Goal: Communication & Community: Share content

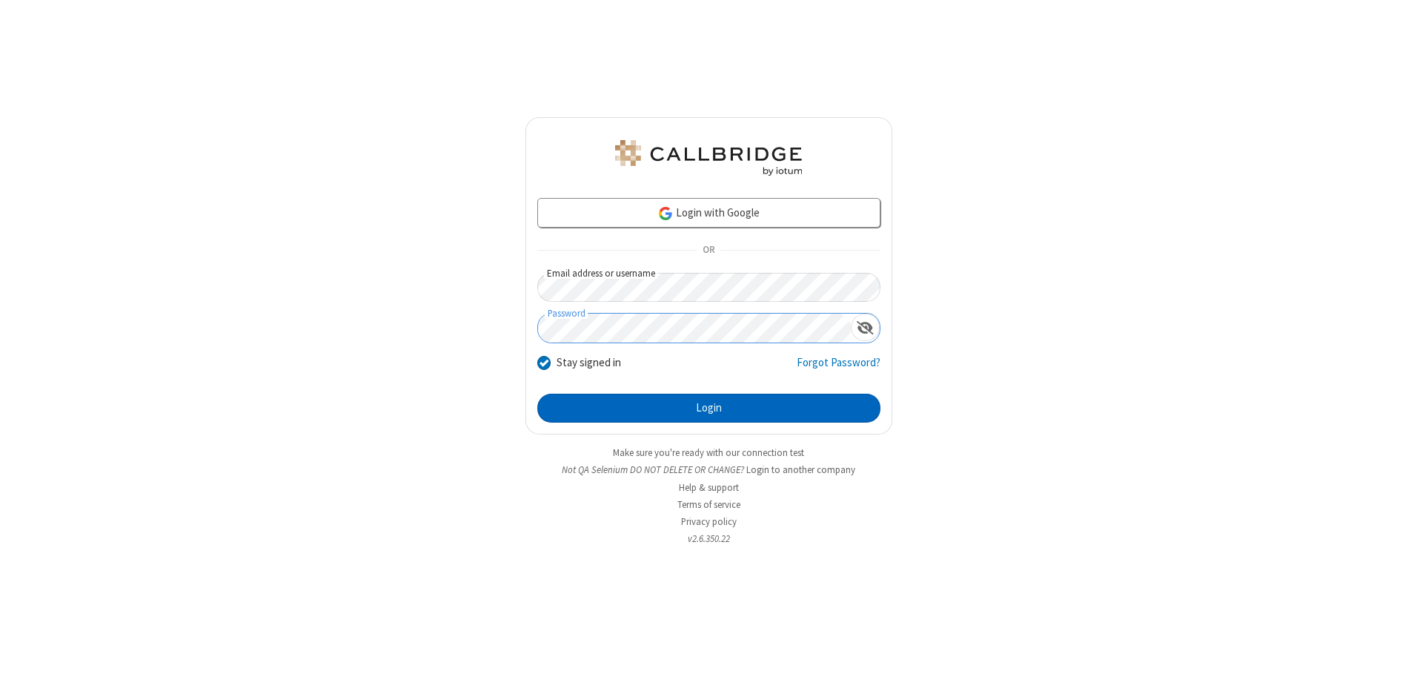
click at [709, 408] on button "Login" at bounding box center [708, 409] width 343 height 30
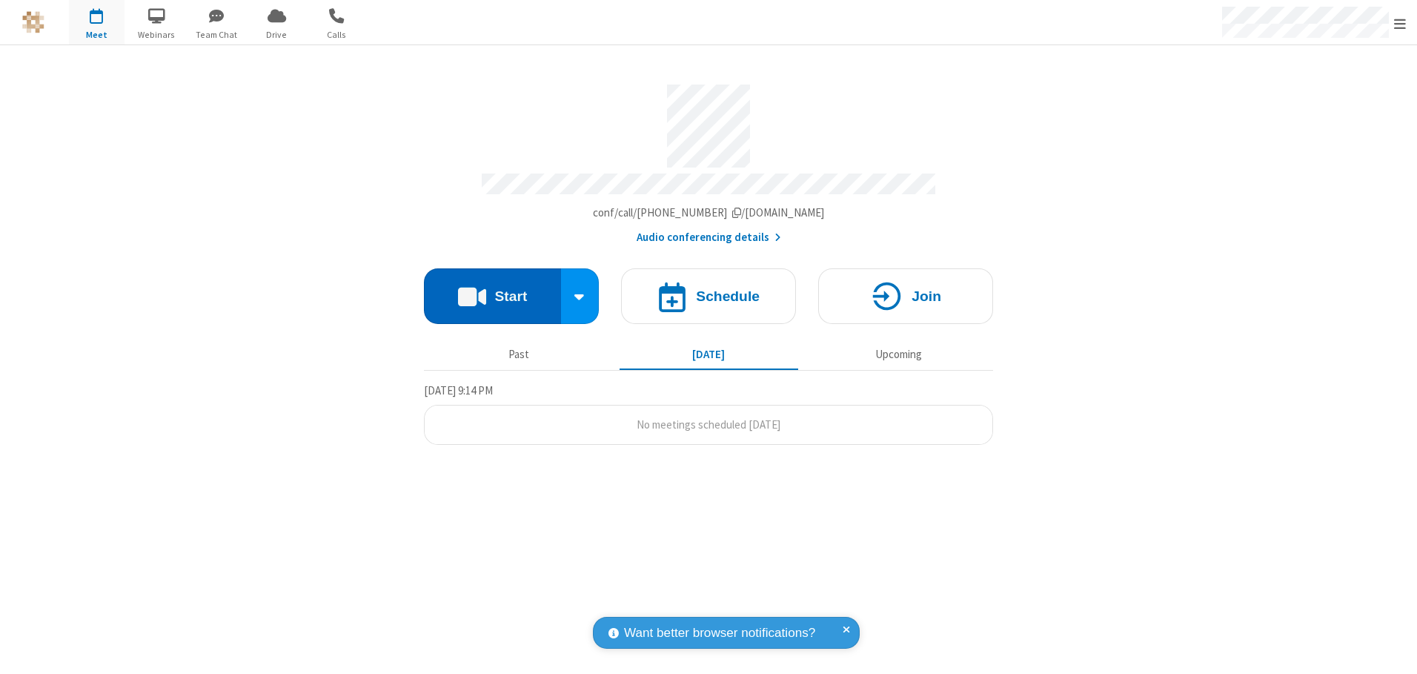
click at [492, 291] on button "Start" at bounding box center [492, 296] width 137 height 56
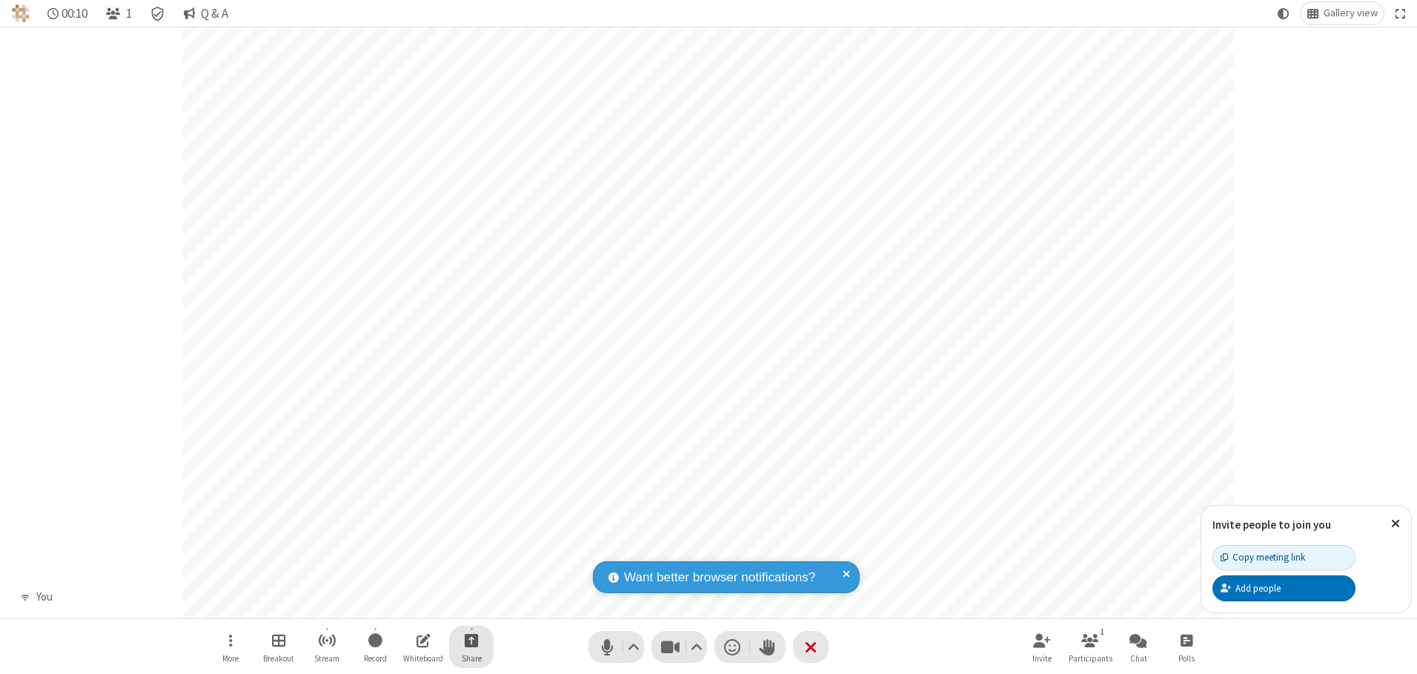
click at [471, 640] on span "Start sharing" at bounding box center [472, 640] width 14 height 19
click at [471, 549] on span "Share additional camera" at bounding box center [480, 552] width 110 height 13
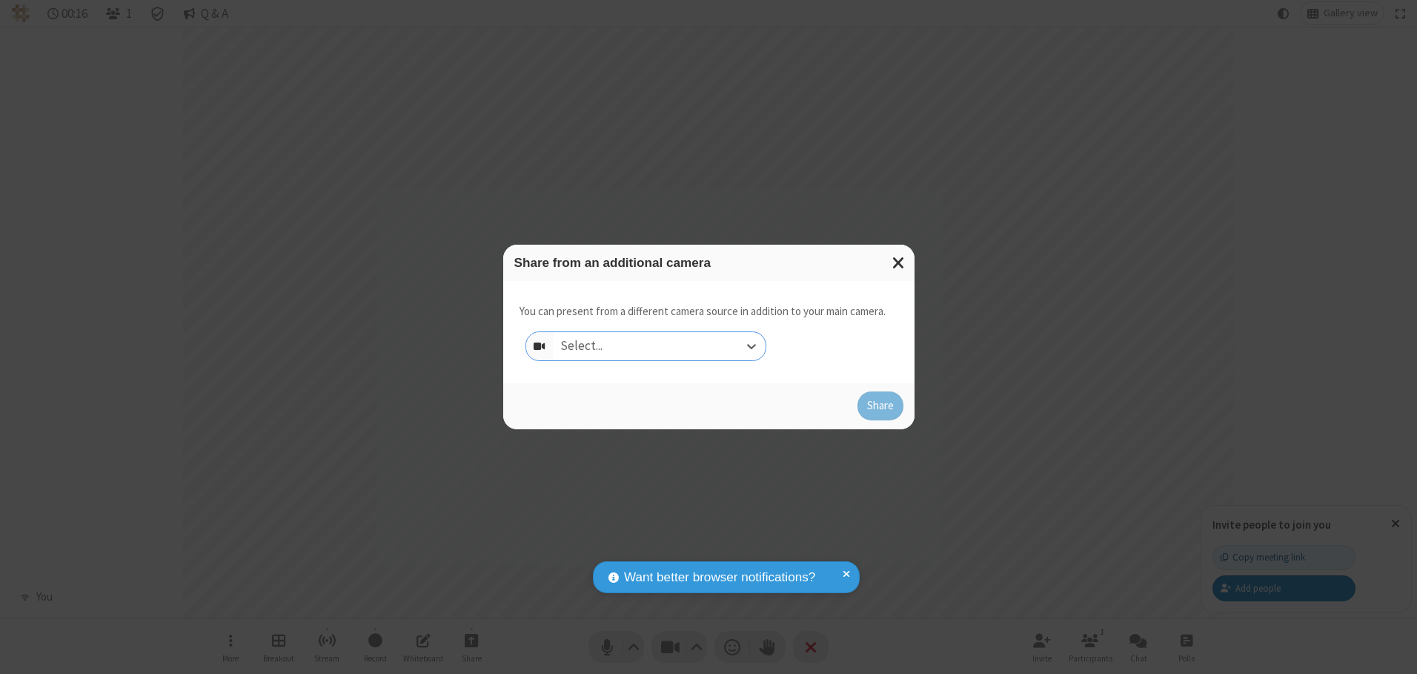
click at [659, 345] on div "Select..." at bounding box center [659, 346] width 213 height 28
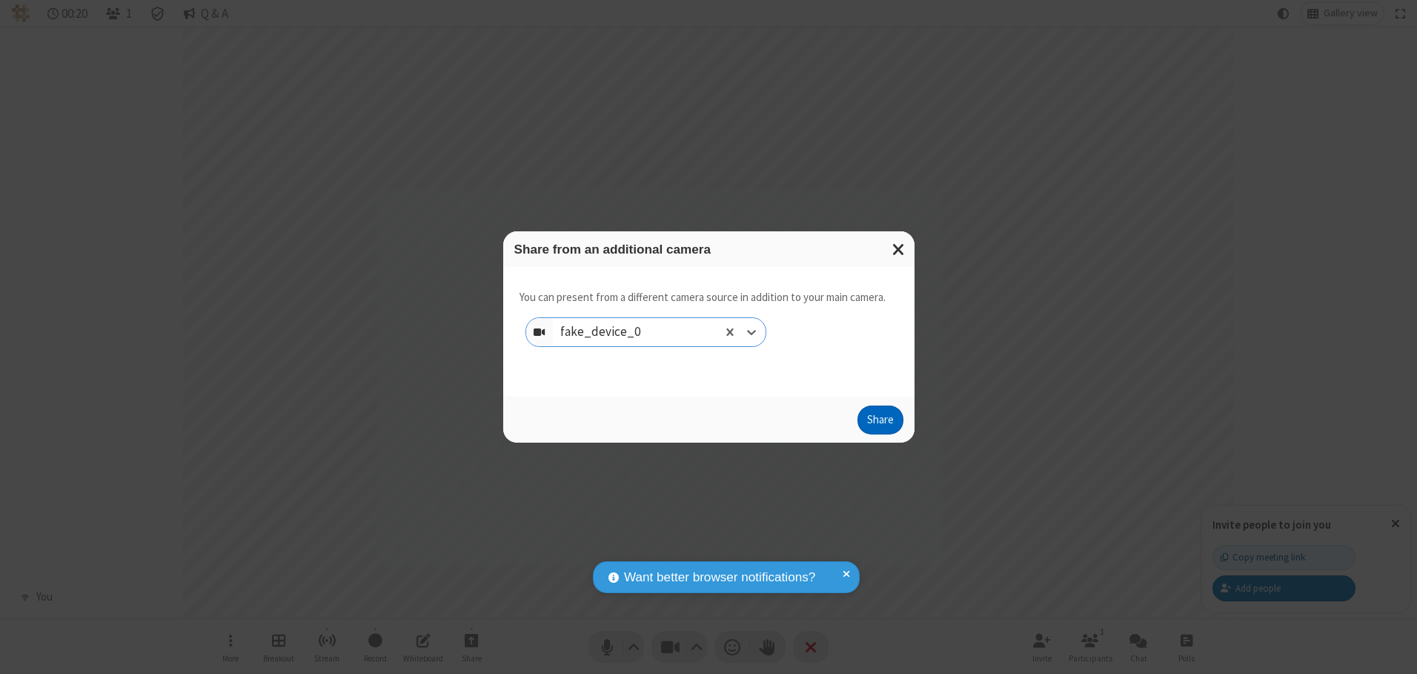
click at [880, 423] on button "Share" at bounding box center [881, 420] width 46 height 30
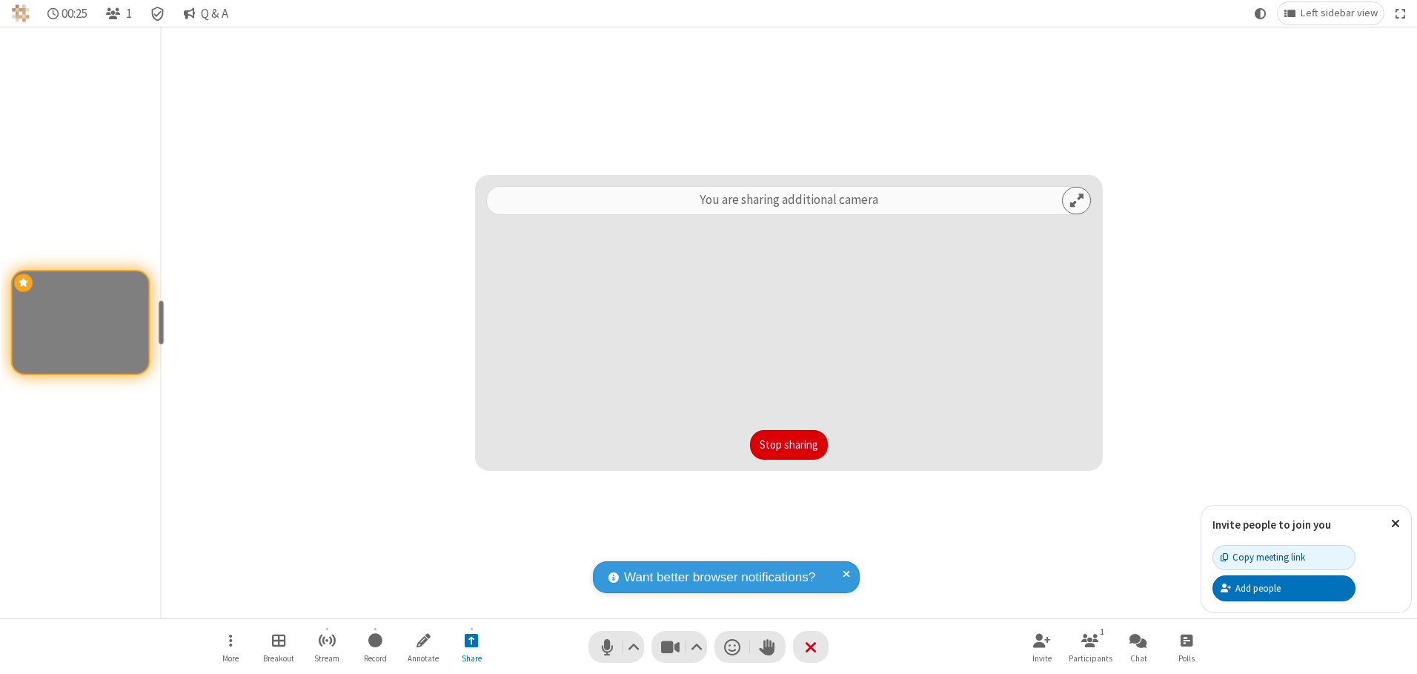
click at [789, 444] on button "Stop sharing" at bounding box center [789, 445] width 78 height 30
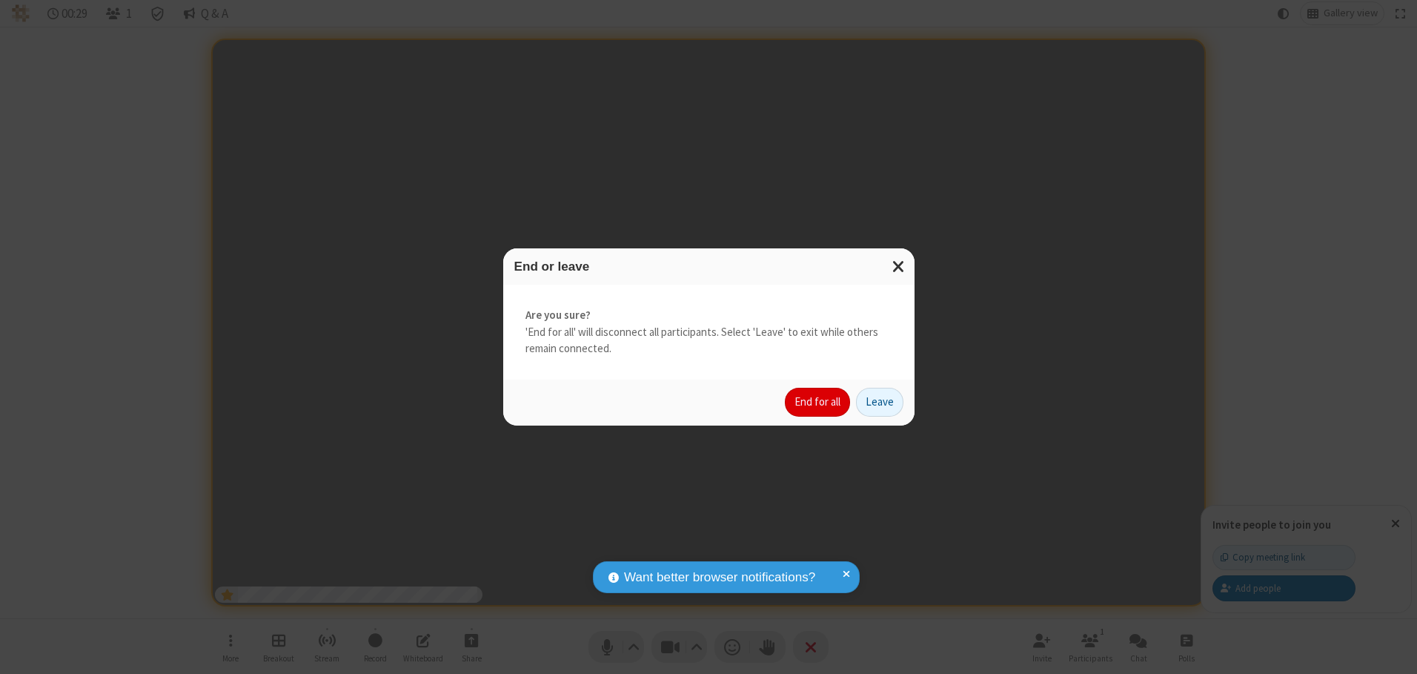
click at [818, 402] on button "End for all" at bounding box center [817, 403] width 65 height 30
